Goal: Information Seeking & Learning: Learn about a topic

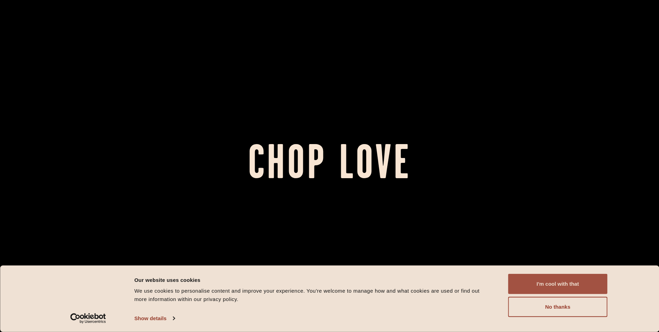
click at [559, 282] on button "I'm cool with that" at bounding box center [557, 283] width 99 height 20
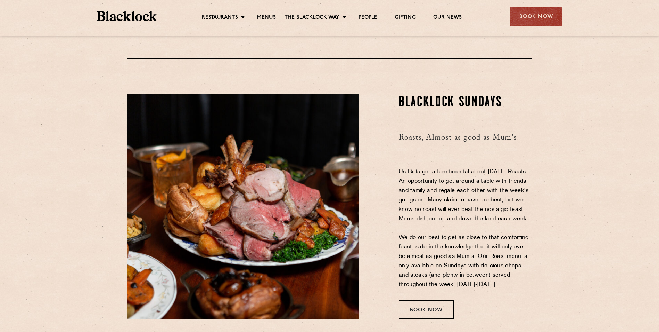
scroll to position [903, 0]
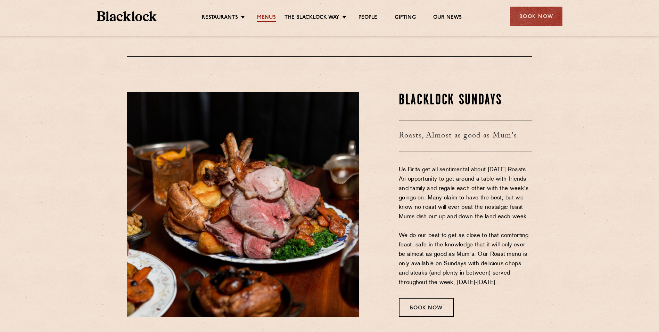
click at [267, 16] on link "Menus" at bounding box center [266, 18] width 19 height 8
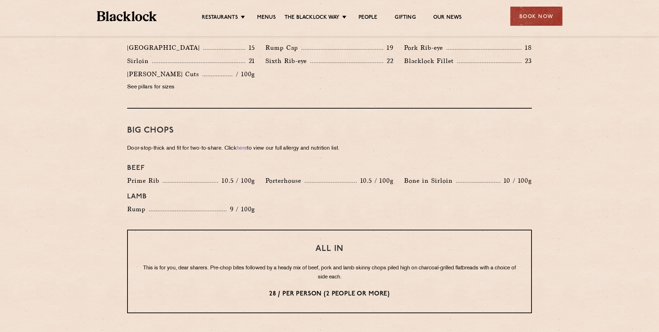
scroll to position [730, 0]
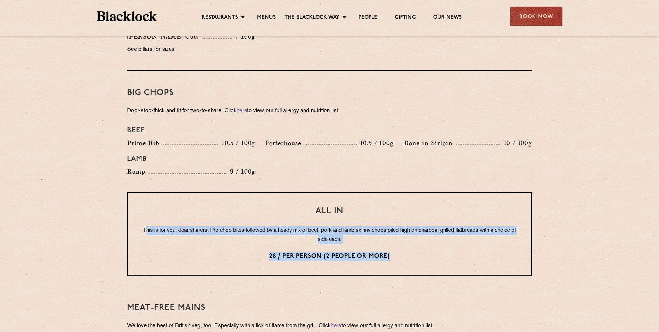
drag, startPoint x: 152, startPoint y: 219, endPoint x: 392, endPoint y: 240, distance: 240.7
click at [392, 240] on div "All In This is for you, dear sharers. Pre-chop bites followed by a heady mix of…" at bounding box center [329, 233] width 405 height 83
drag, startPoint x: 394, startPoint y: 242, endPoint x: 329, endPoint y: 222, distance: 67.6
click at [329, 222] on div "All In This is for you, dear sharers. Pre-chop bites followed by a heady mix of…" at bounding box center [329, 233] width 405 height 83
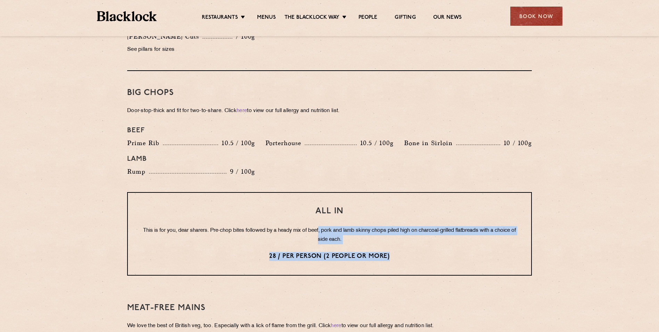
click at [329, 226] on p "This is for you, dear sharers. Pre-chop bites followed by a heady mix of beef, …" at bounding box center [330, 235] width 376 height 18
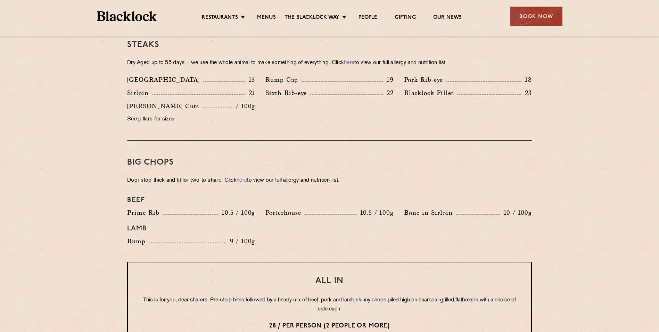
scroll to position [591, 0]
